Goal: Task Accomplishment & Management: Complete application form

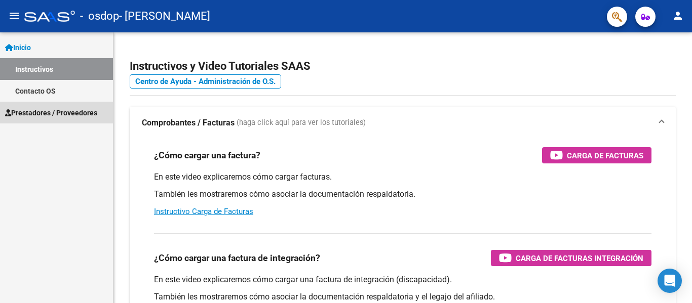
click at [66, 113] on span "Prestadores / Proveedores" at bounding box center [51, 112] width 92 height 11
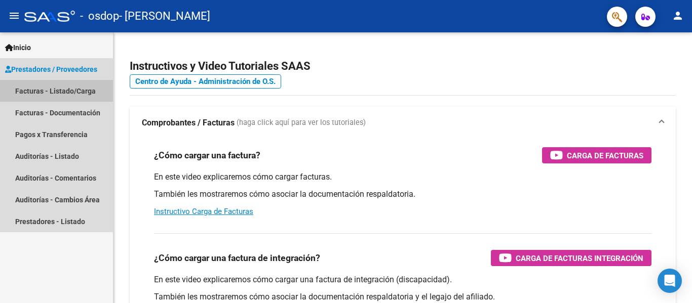
click at [67, 90] on link "Facturas - Listado/Carga" at bounding box center [56, 91] width 113 height 22
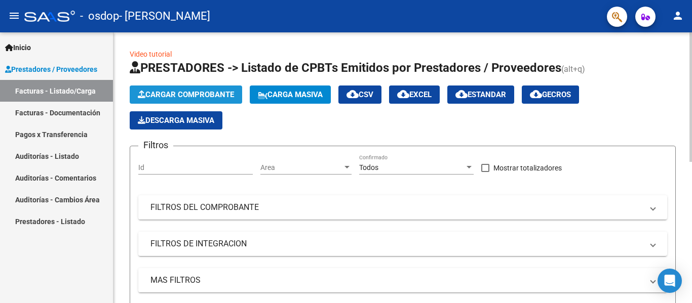
click at [208, 94] on span "Cargar Comprobante" at bounding box center [186, 94] width 96 height 9
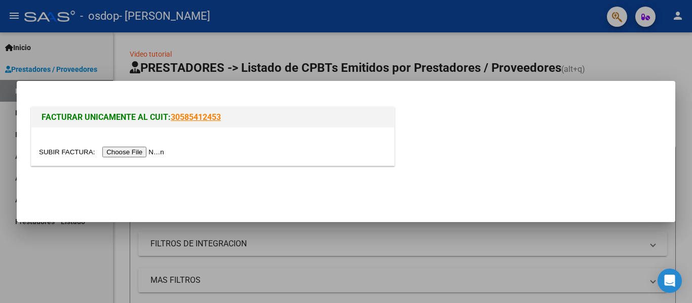
click at [149, 150] on input "file" at bounding box center [103, 152] width 128 height 11
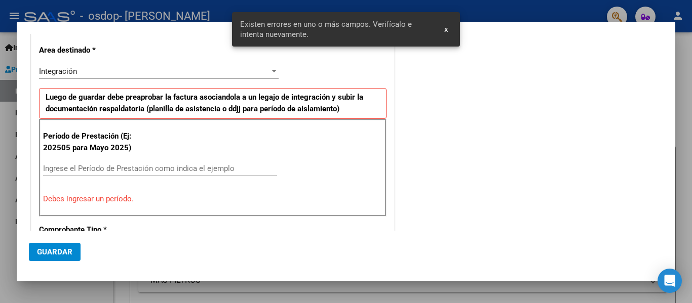
scroll to position [198, 0]
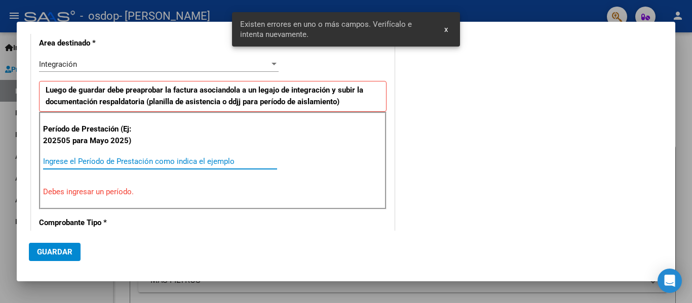
click at [126, 161] on input "Ingrese el Período de Prestación como indica el ejemplo" at bounding box center [160, 161] width 234 height 9
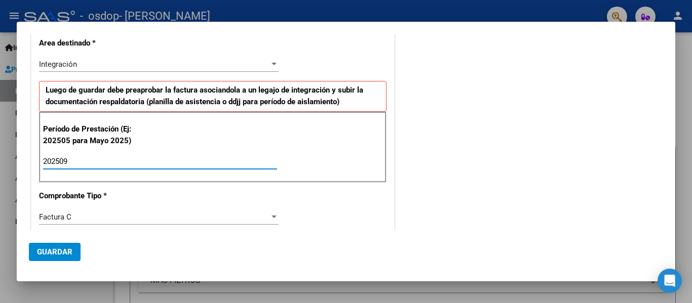
type input "202509"
click at [148, 211] on div "Factura C Seleccionar Tipo" at bounding box center [159, 217] width 240 height 15
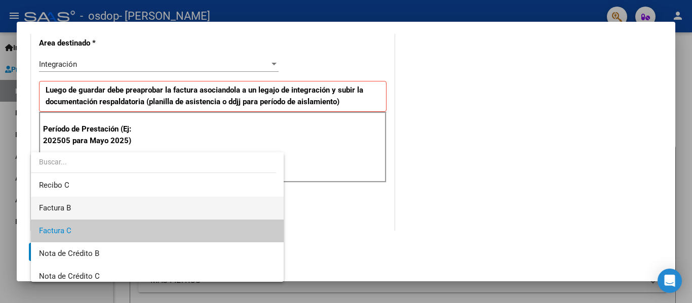
scroll to position [0, 0]
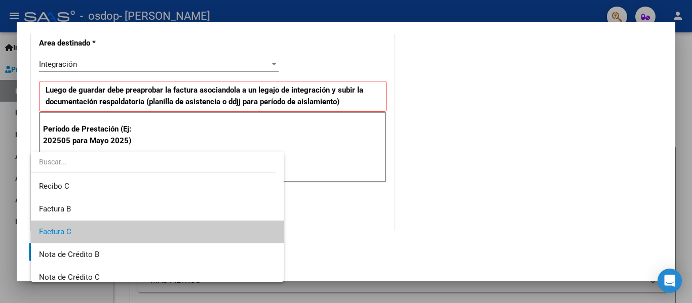
click at [491, 141] on div at bounding box center [346, 151] width 692 height 303
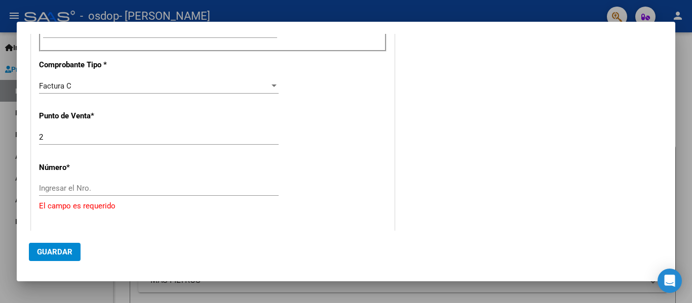
scroll to position [350, 0]
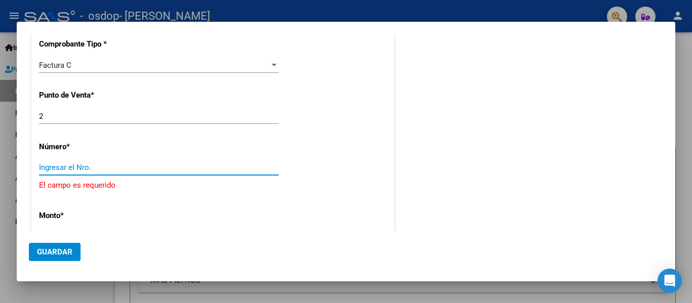
click at [58, 165] on input "Ingresar el Nro." at bounding box center [159, 167] width 240 height 9
type input "45"
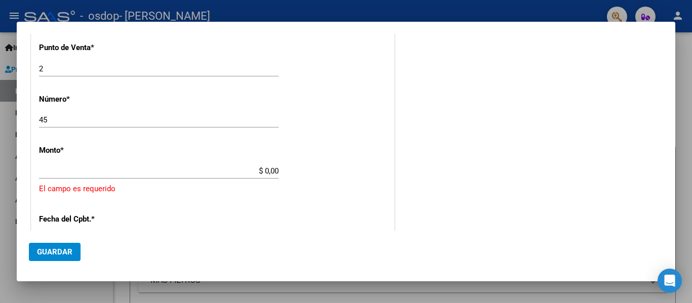
scroll to position [401, 0]
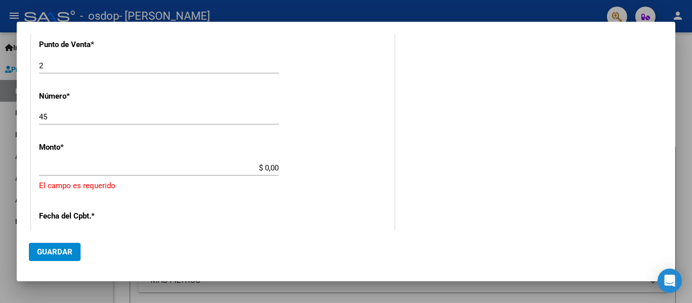
type input "$ 98.964,88"
type input "[DATE]"
type input "75408516486386"
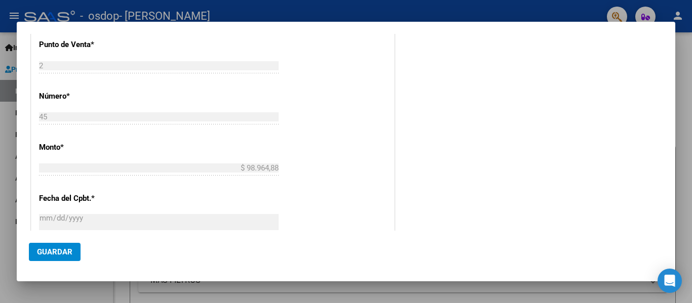
click at [224, 206] on div "CUIT * 27-40689123-8 Ingresar CUIT ANALISIS PRESTADOR [PERSON_NAME] [PERSON_NAM…" at bounding box center [212, 104] width 363 height 762
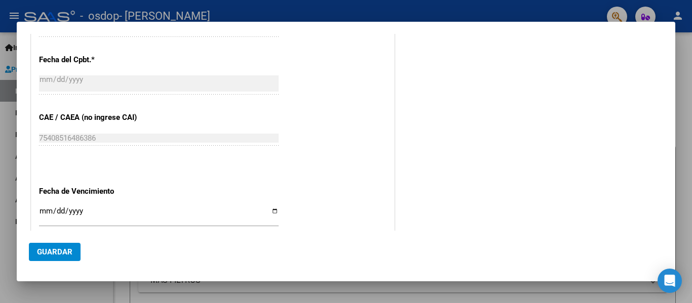
scroll to position [654, 0]
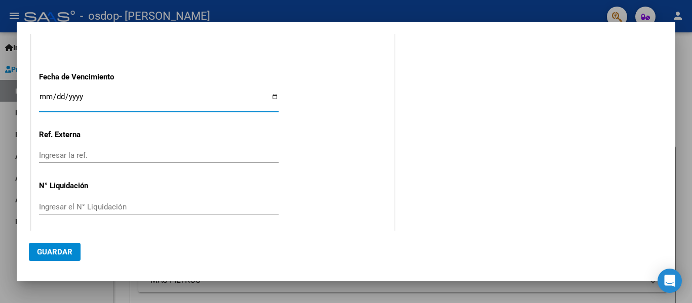
click at [272, 97] on input "Ingresar la fecha" at bounding box center [159, 101] width 240 height 16
type input "[DATE]"
click at [53, 246] on button "Guardar" at bounding box center [55, 252] width 52 height 18
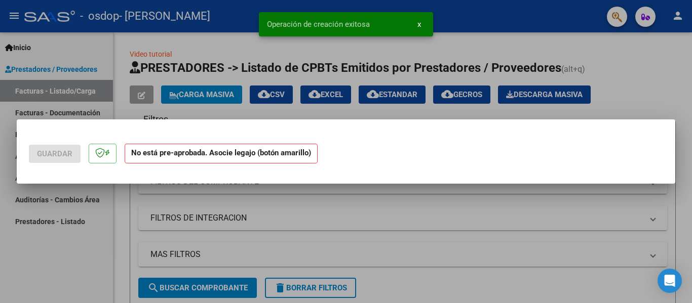
scroll to position [0, 0]
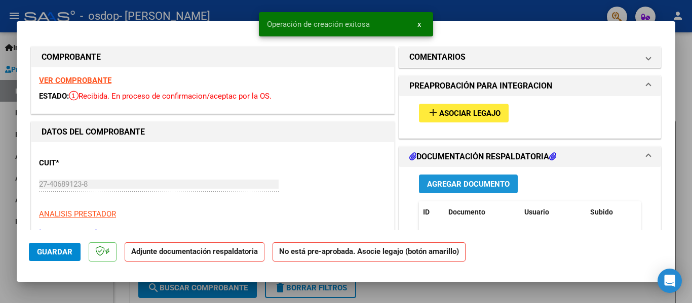
click at [467, 189] on span "Agregar Documento" at bounding box center [468, 184] width 83 height 9
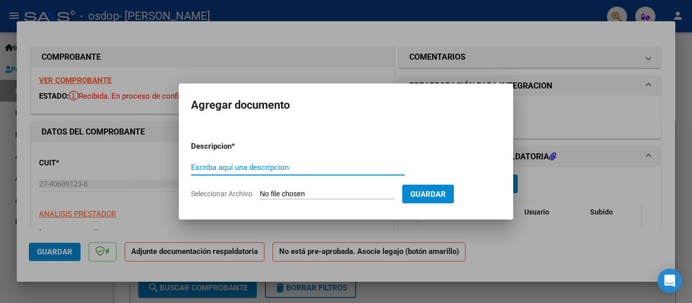
click at [253, 170] on input "Escriba aquí una descripcion" at bounding box center [298, 167] width 214 height 9
type input "planilla"
click at [292, 195] on input "Seleccionar Archivo" at bounding box center [327, 195] width 134 height 10
type input "C:\fakepath\planilla.pdf"
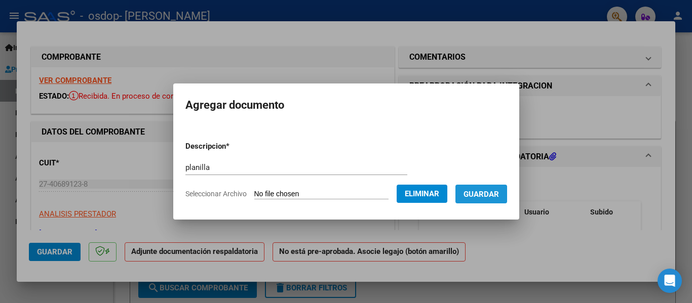
click at [495, 196] on span "Guardar" at bounding box center [481, 194] width 35 height 9
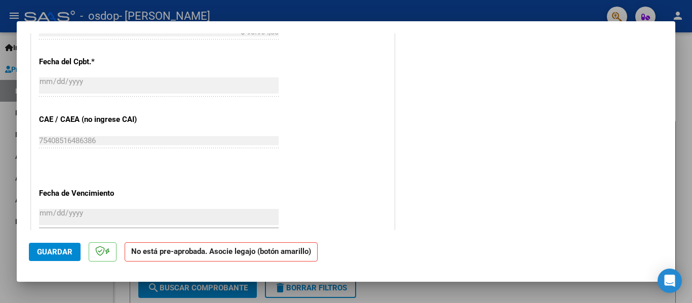
scroll to position [545, 0]
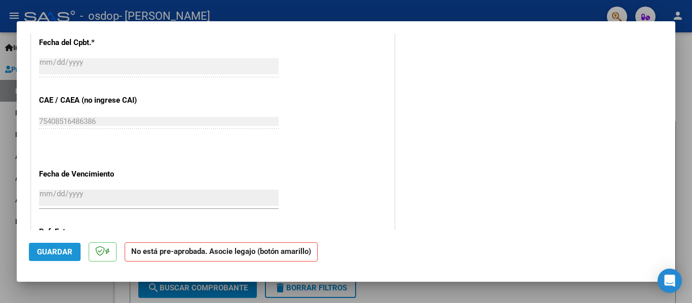
click at [47, 249] on span "Guardar" at bounding box center [54, 252] width 35 height 9
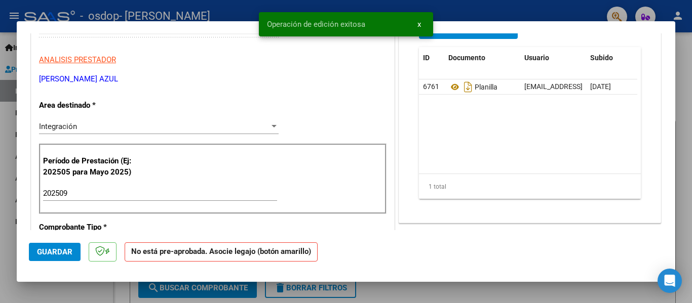
scroll to position [0, 0]
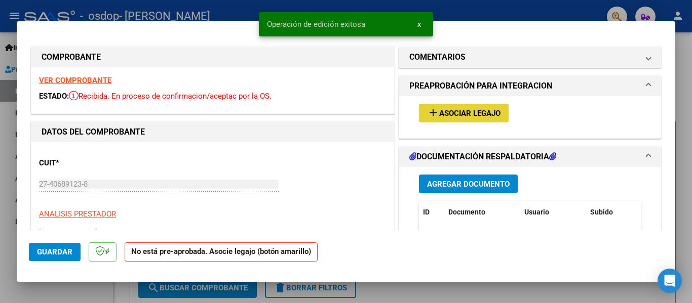
click at [481, 110] on span "Asociar Legajo" at bounding box center [469, 113] width 61 height 9
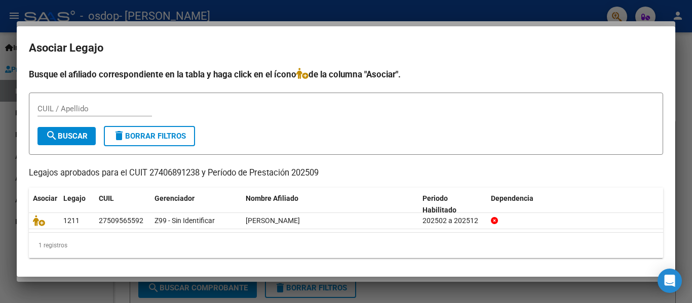
click at [80, 113] on div "CUIL / Apellido" at bounding box center [94, 108] width 114 height 15
type input "27509565592"
click at [71, 136] on span "search Buscar" at bounding box center [67, 136] width 42 height 9
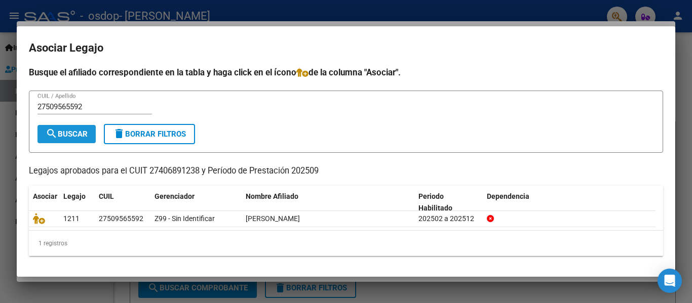
click at [55, 132] on mat-icon "search" at bounding box center [52, 134] width 12 height 12
click at [573, 16] on div at bounding box center [346, 151] width 692 height 303
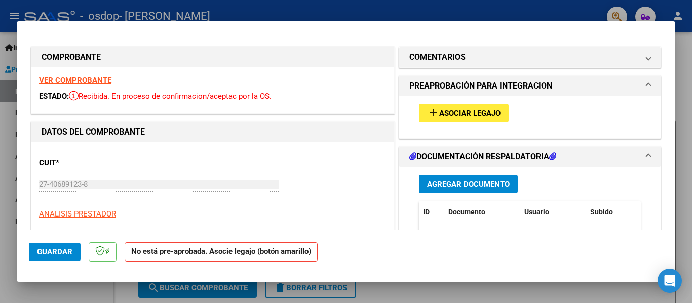
click at [241, 254] on strong "No está pre-aprobada. Asocie legajo (botón amarillo)" at bounding box center [221, 253] width 193 height 20
click at [472, 117] on span "Asociar Legajo" at bounding box center [469, 113] width 61 height 9
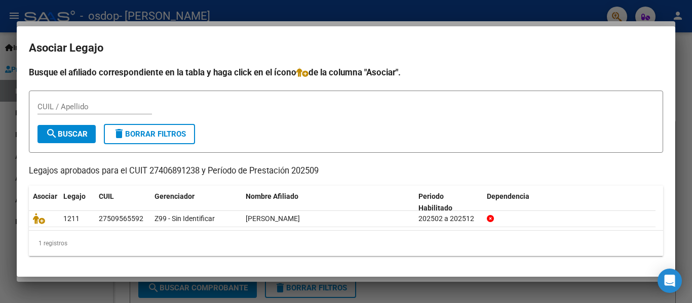
click at [585, 296] on div at bounding box center [346, 151] width 692 height 303
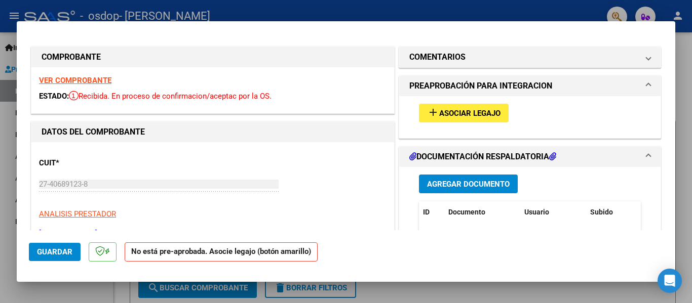
click at [560, 16] on div at bounding box center [346, 151] width 692 height 303
type input "$ 0,00"
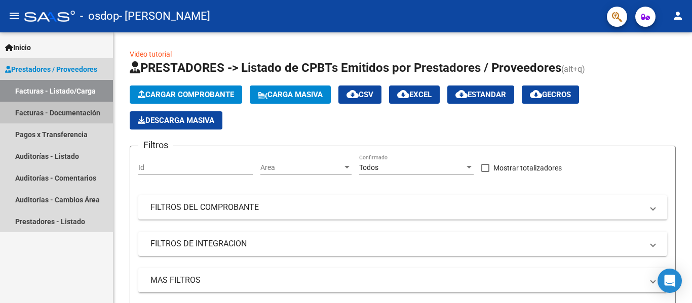
click at [58, 112] on link "Facturas - Documentación" at bounding box center [56, 113] width 113 height 22
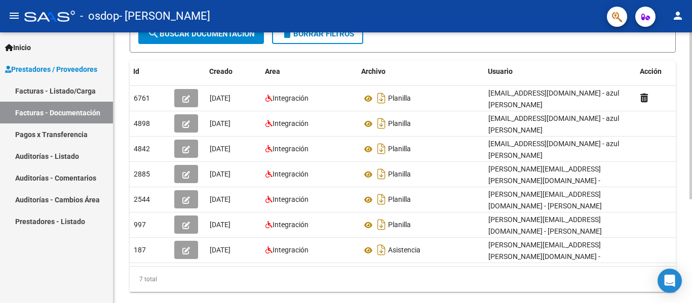
scroll to position [0, 11]
